Goal: Transaction & Acquisition: Purchase product/service

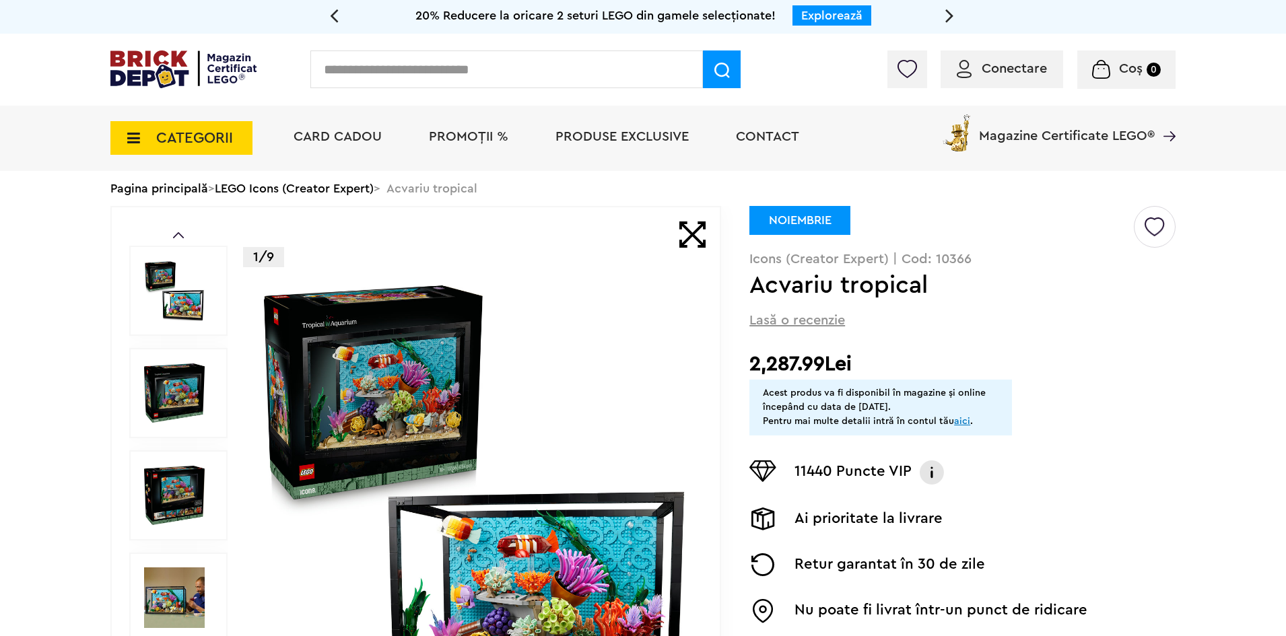
click at [198, 138] on span "CATEGORII" at bounding box center [194, 138] width 77 height 15
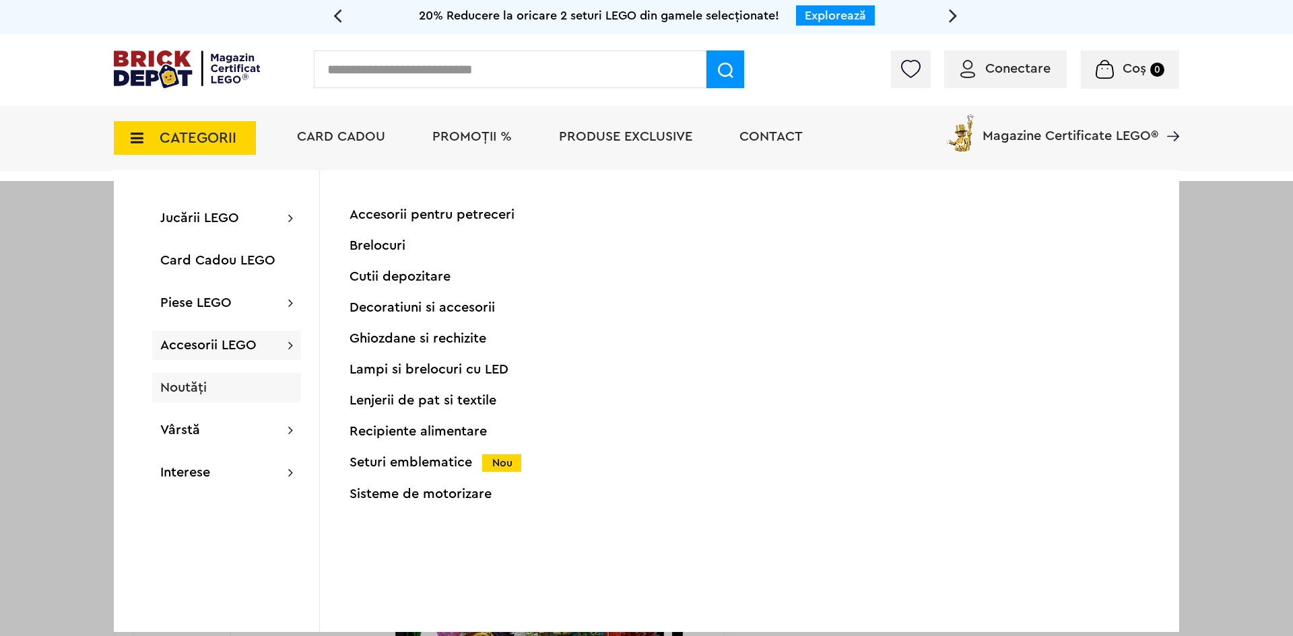
click at [181, 385] on span "Noutăți" at bounding box center [183, 387] width 46 height 13
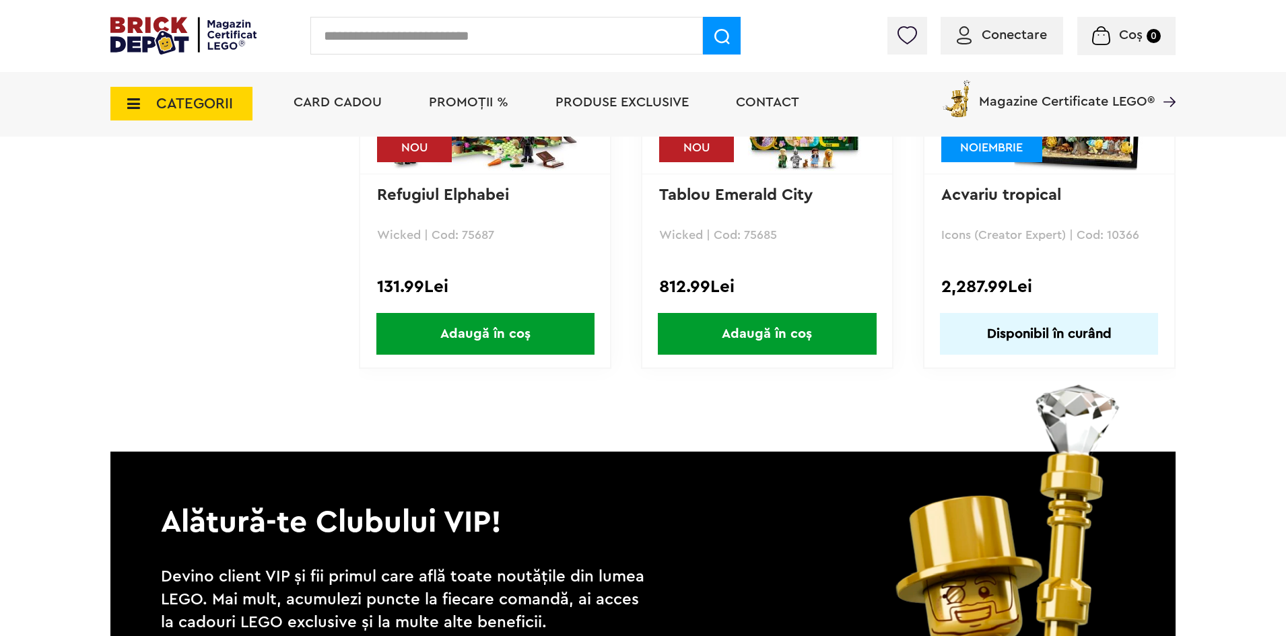
scroll to position [5118, 0]
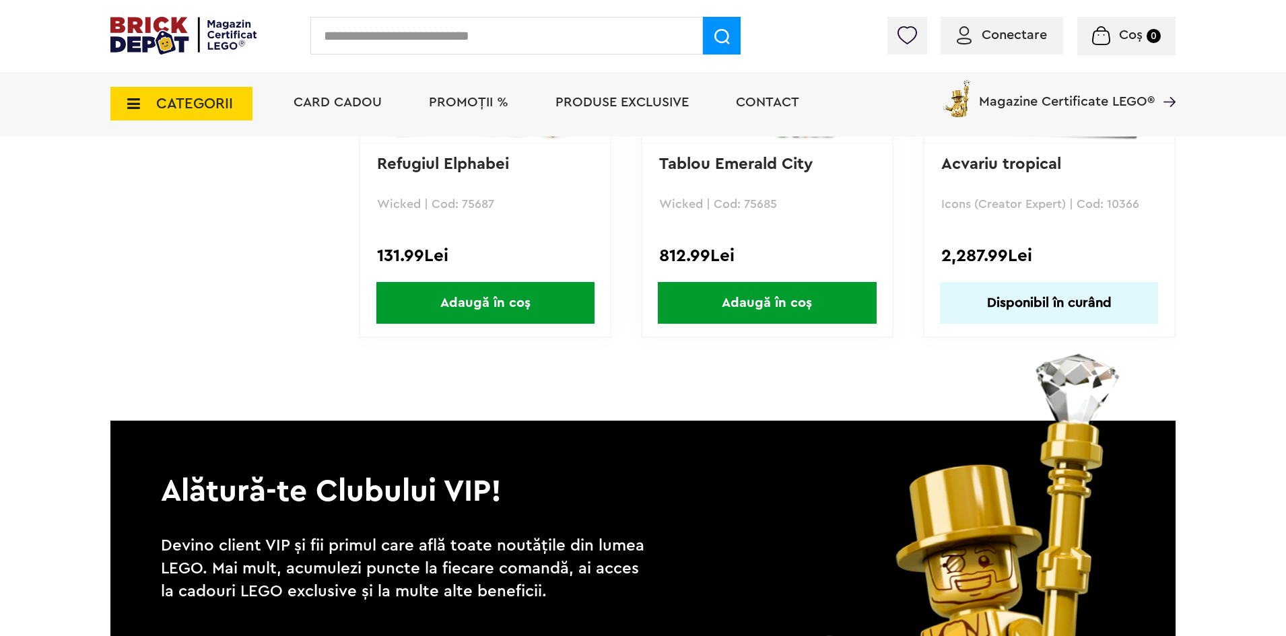
click at [341, 104] on span "Card Cadou" at bounding box center [338, 102] width 88 height 13
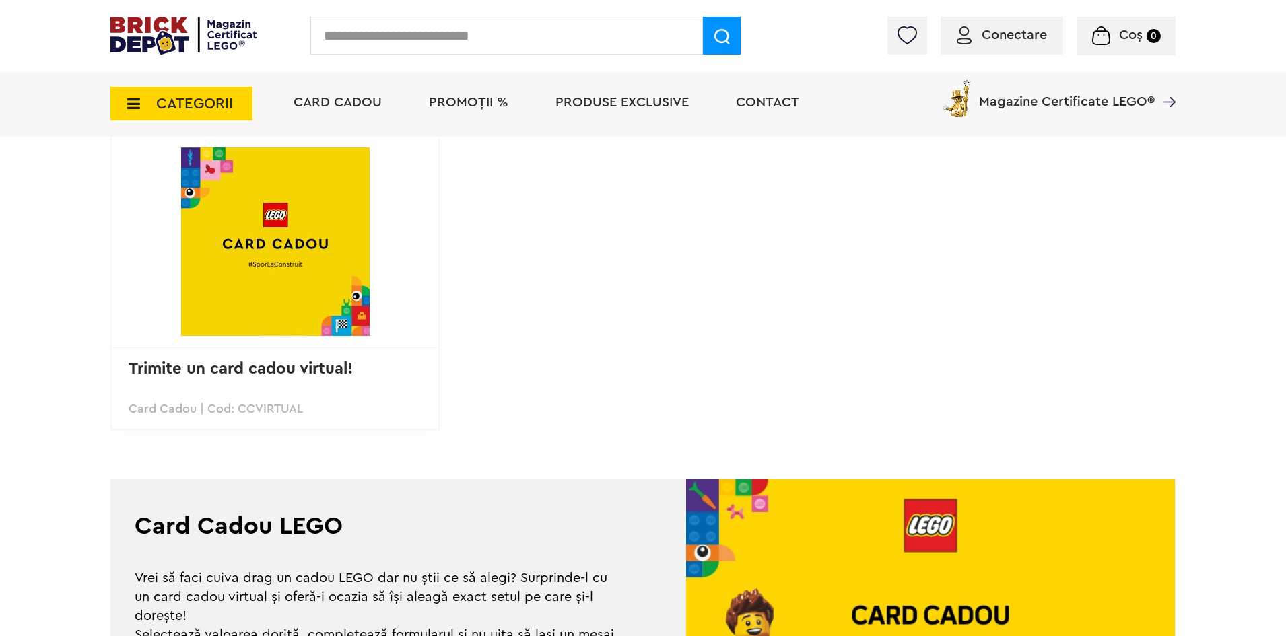
scroll to position [337, 0]
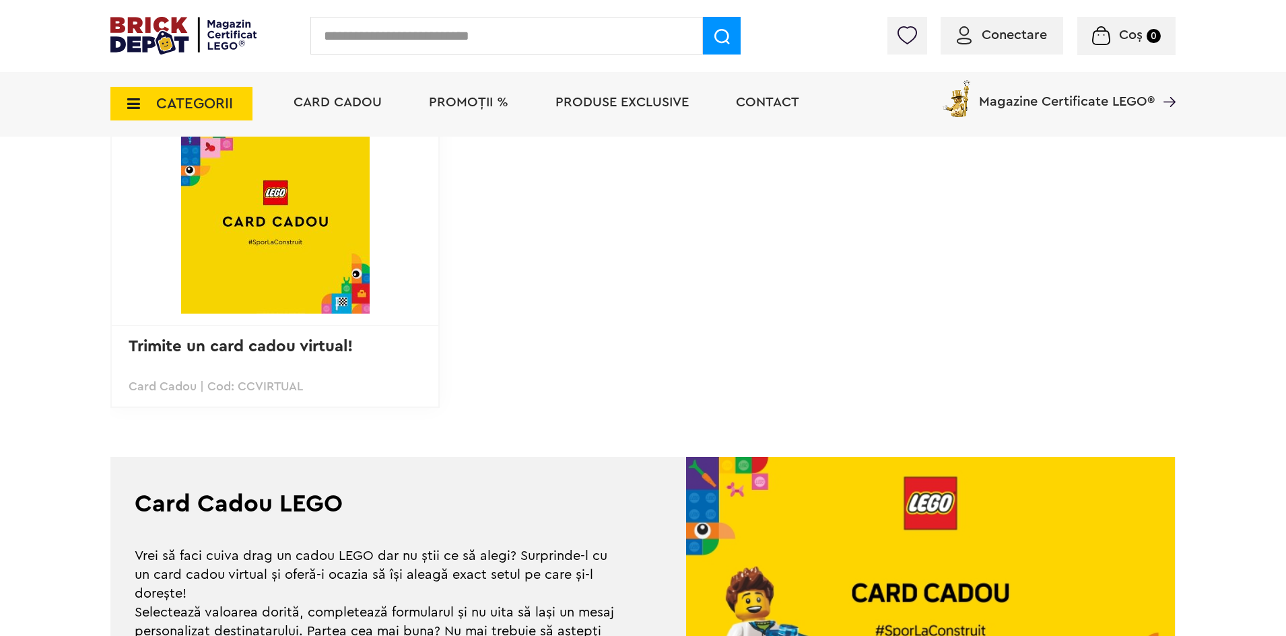
click at [246, 254] on img at bounding box center [275, 219] width 189 height 189
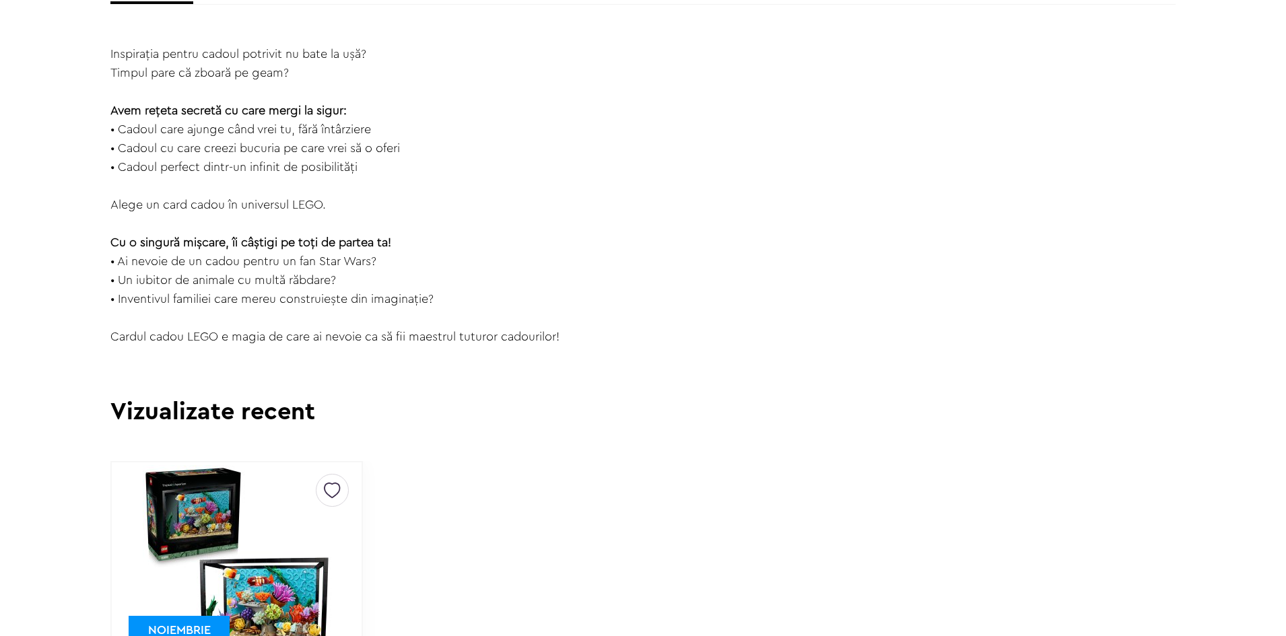
scroll to position [1078, 0]
